Goal: Find specific page/section: Find specific page/section

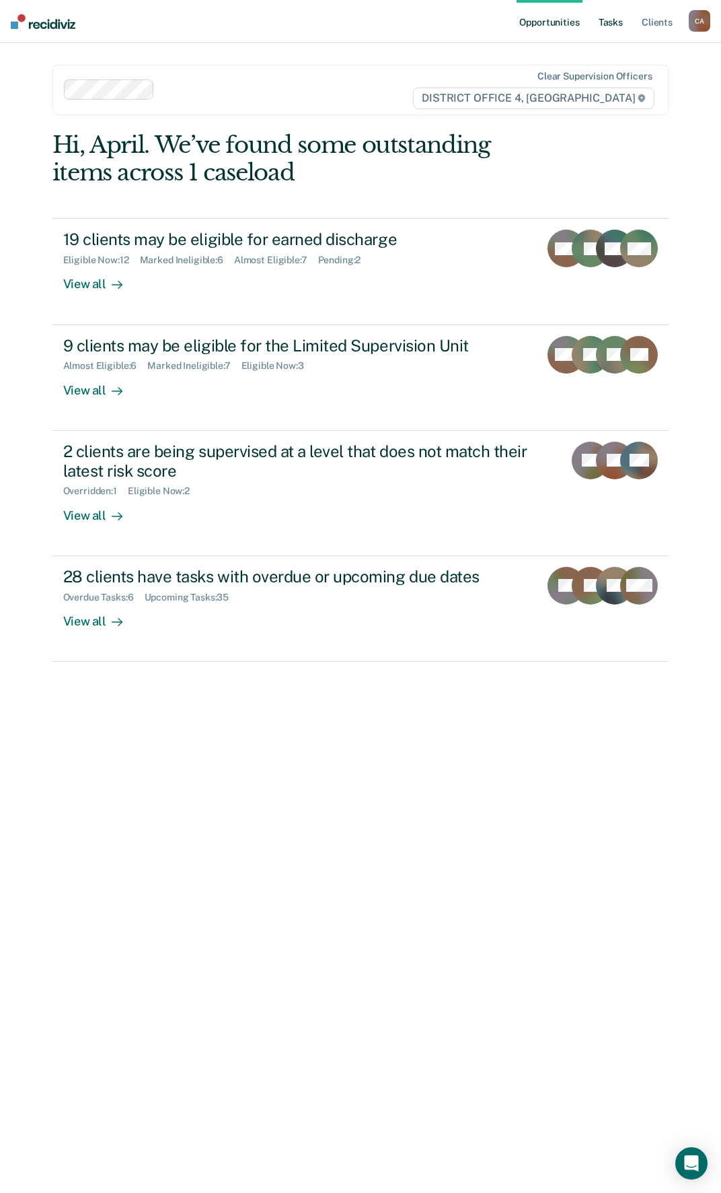
click at [612, 16] on link "Tasks" at bounding box center [611, 21] width 30 height 43
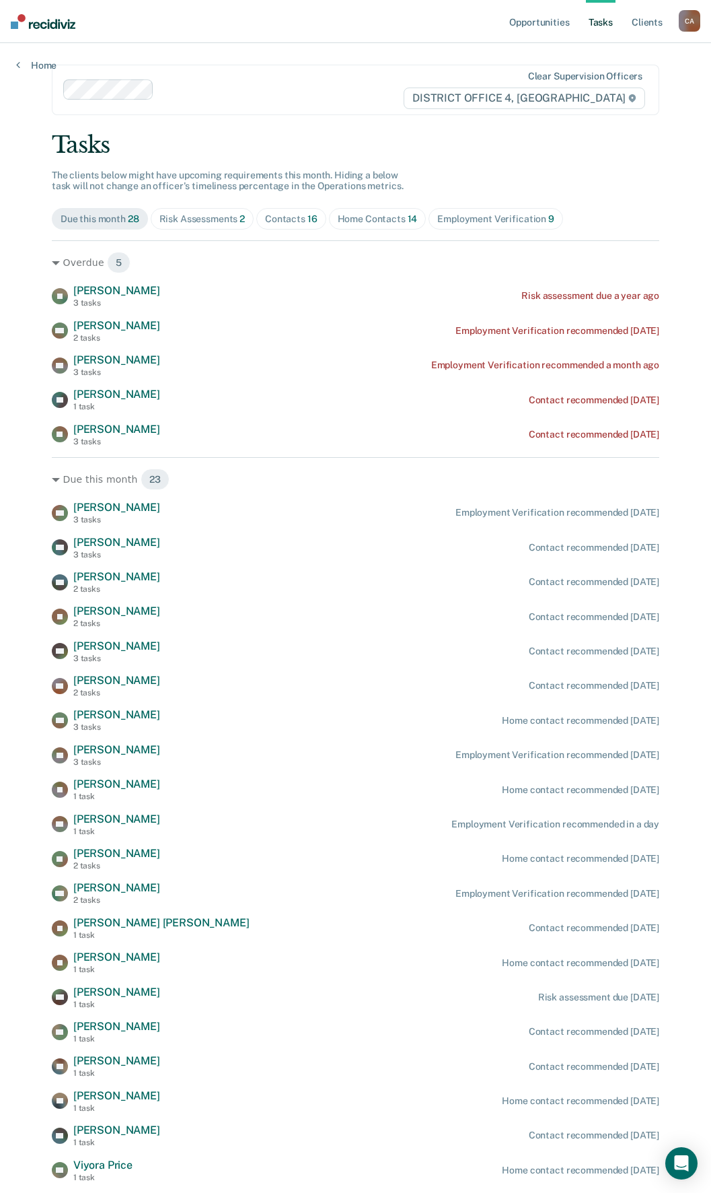
click at [387, 221] on div "Home Contacts 14" at bounding box center [378, 218] width 80 height 11
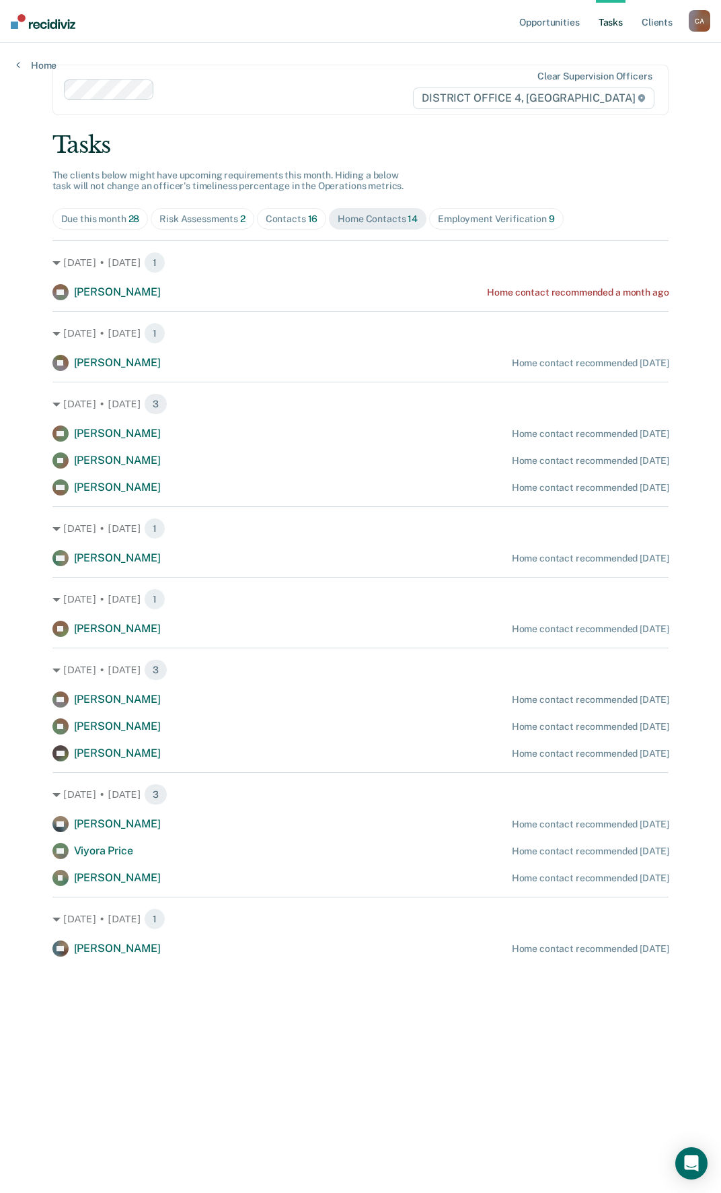
click at [285, 217] on div "Contacts 16" at bounding box center [292, 218] width 52 height 11
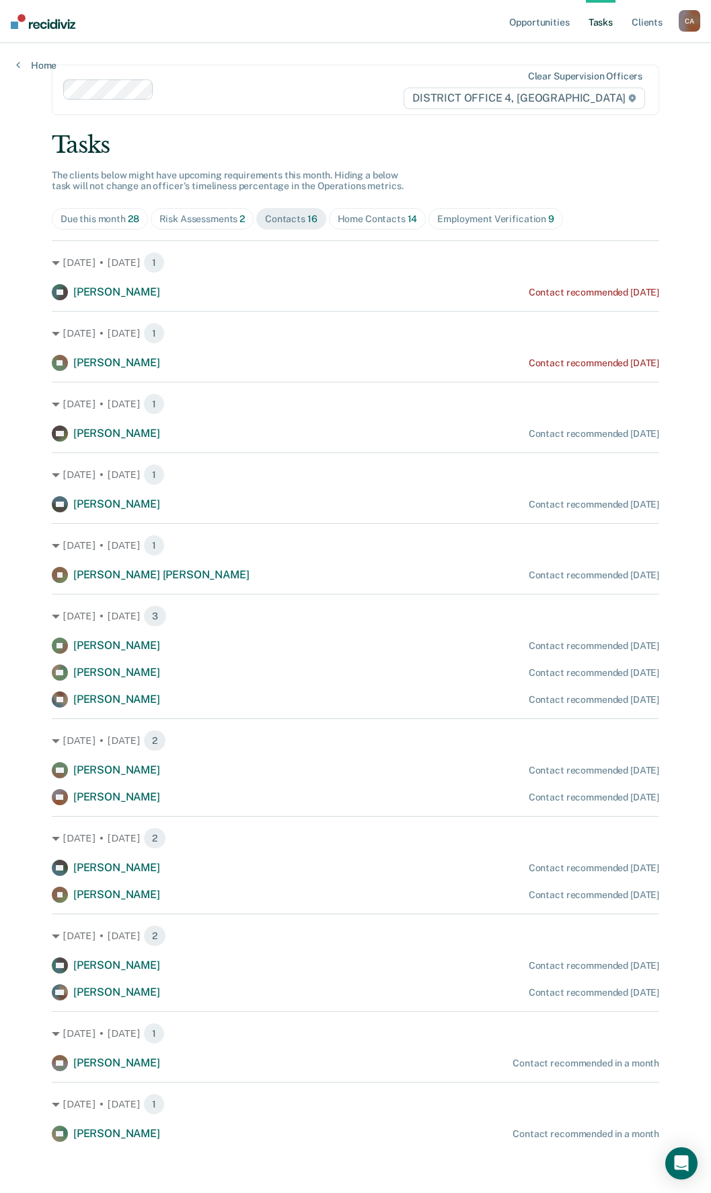
click at [289, 213] on div "Contacts 16" at bounding box center [291, 218] width 52 height 11
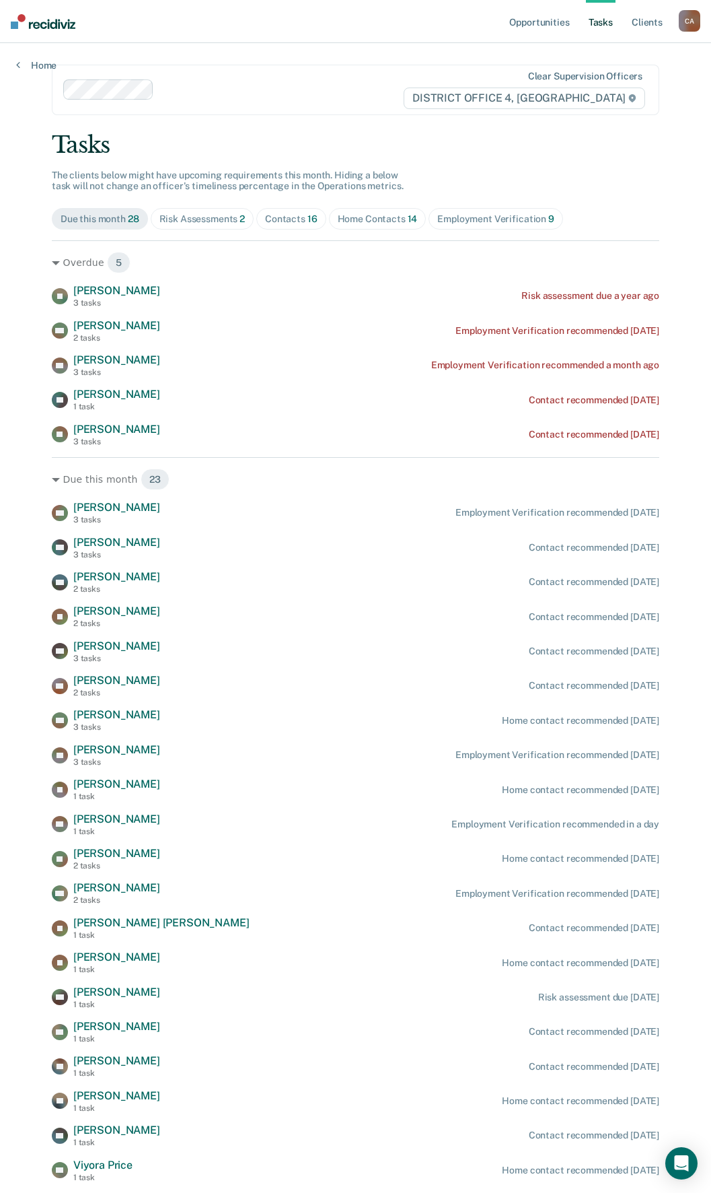
click at [497, 218] on div "Employment Verification 9" at bounding box center [495, 218] width 117 height 11
